Goal: Task Accomplishment & Management: Use online tool/utility

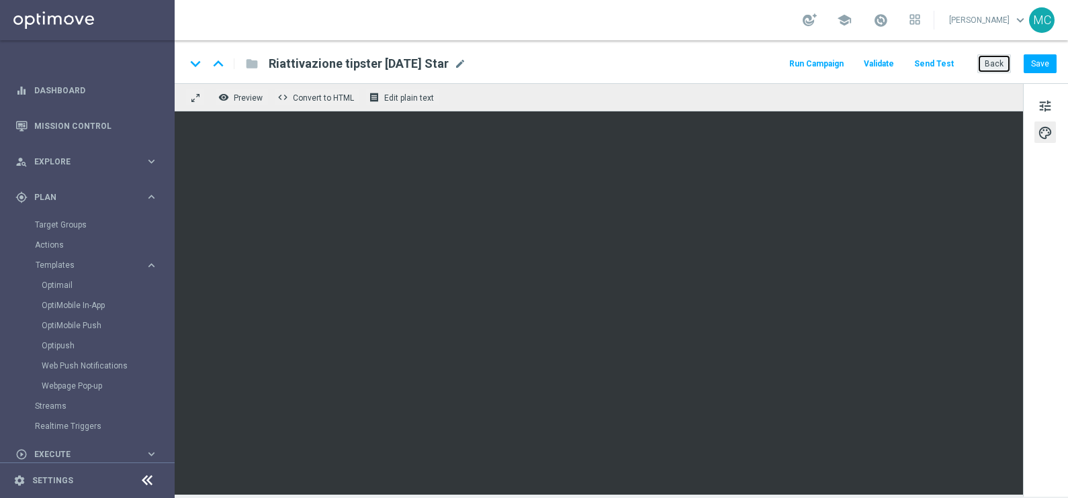
click at [992, 69] on button "Back" at bounding box center [994, 63] width 34 height 19
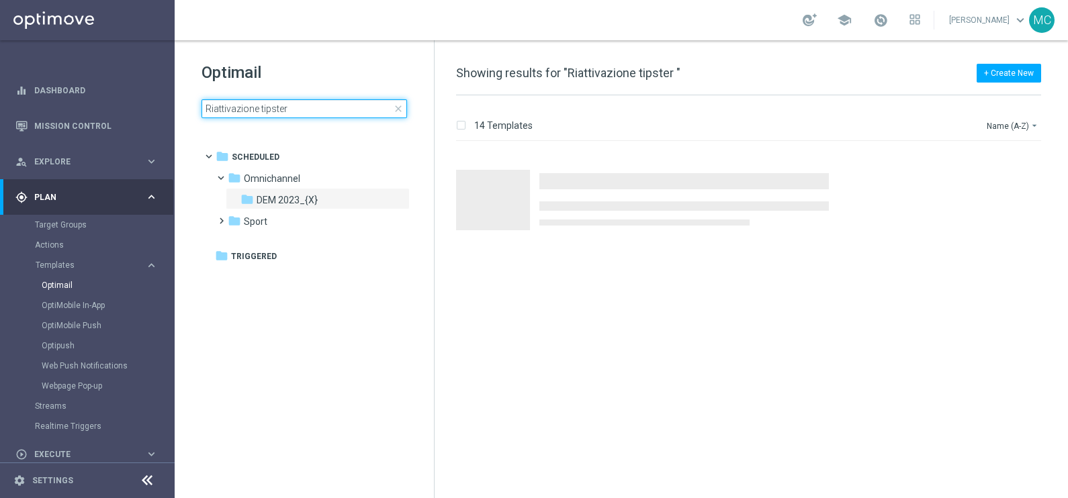
click at [299, 106] on input "Riattivazione tipster" at bounding box center [305, 108] width 206 height 19
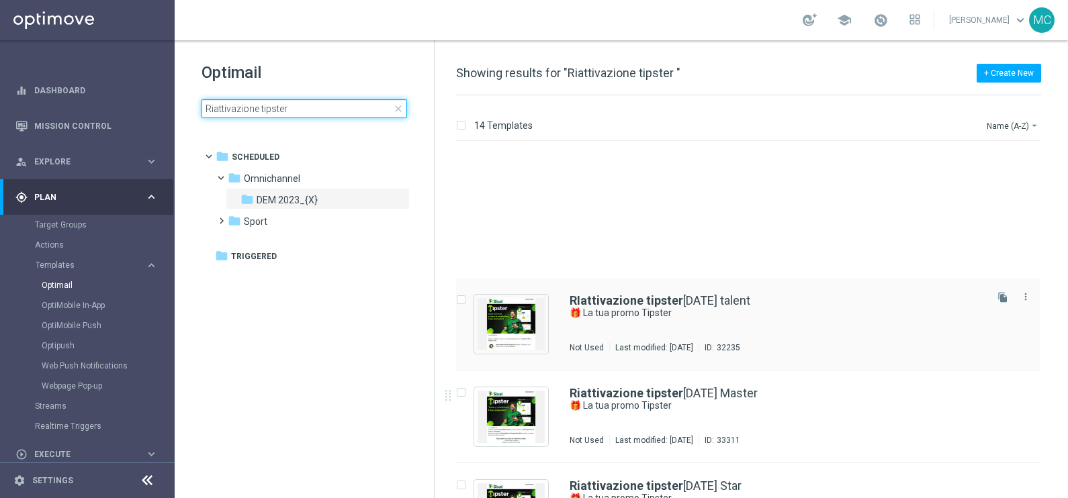
scroll to position [756, 0]
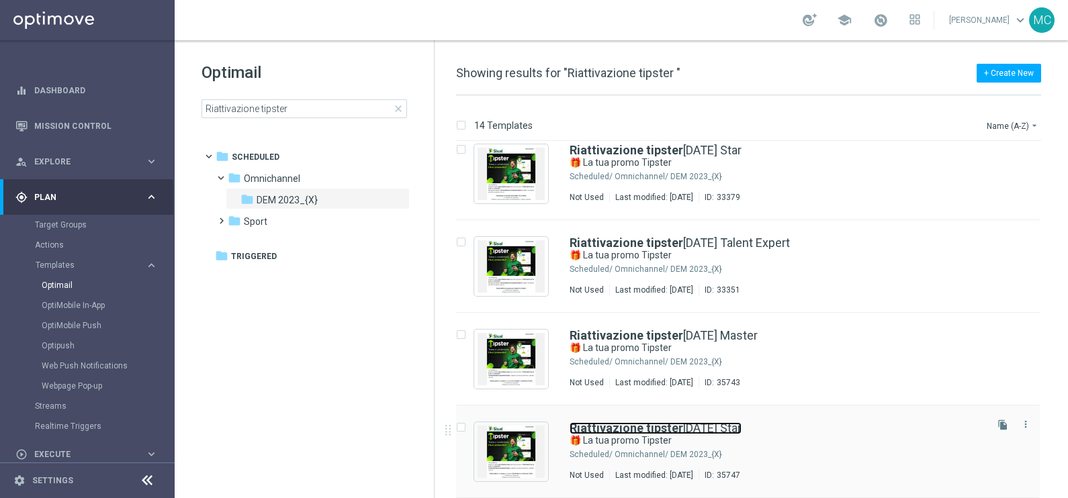
click at [742, 427] on link "Riattivazione tipster [DATE] Star" at bounding box center [656, 429] width 172 height 12
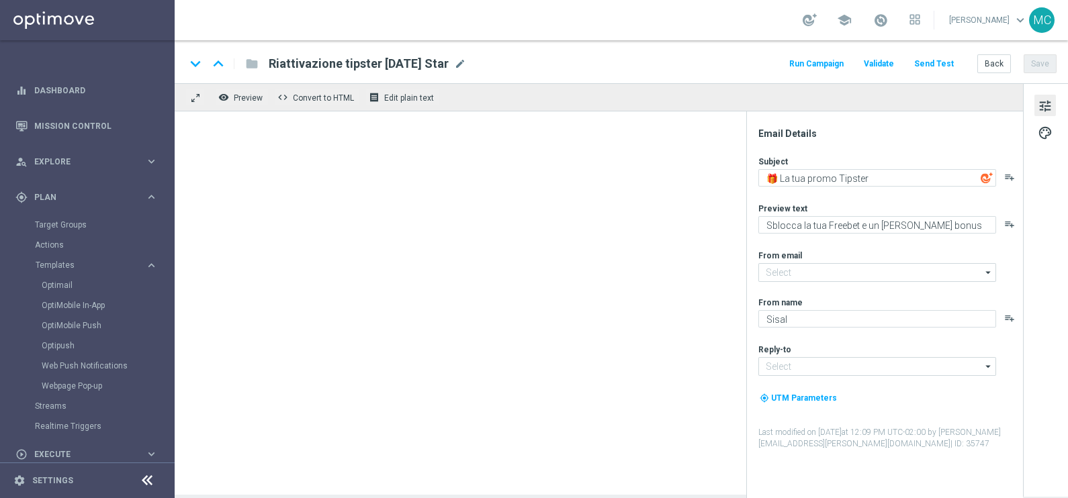
type input "[EMAIL_ADDRESS][DOMAIN_NAME]"
